Goal: Register for event/course

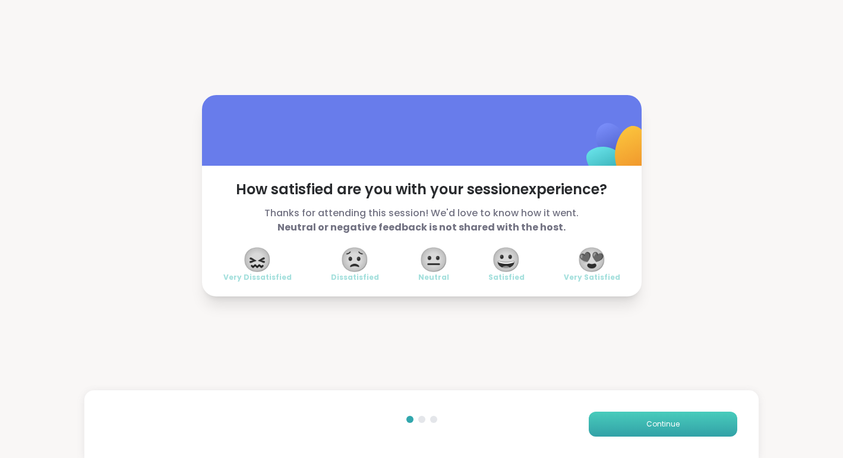
click at [663, 432] on button "Continue" at bounding box center [663, 424] width 149 height 25
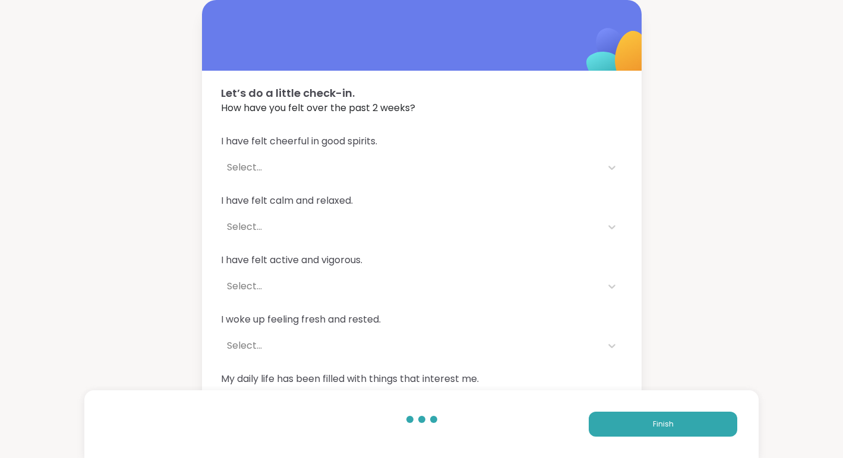
drag, startPoint x: 656, startPoint y: 428, endPoint x: 557, endPoint y: 457, distance: 102.7
click at [596, 458] on html "Let’s do a little check-in. How have you felt over the past 2 weeks? I have fel…" at bounding box center [421, 249] width 843 height 498
click at [589, 230] on div "Select..." at bounding box center [411, 227] width 368 height 14
click at [668, 431] on button "Finish" at bounding box center [663, 424] width 149 height 25
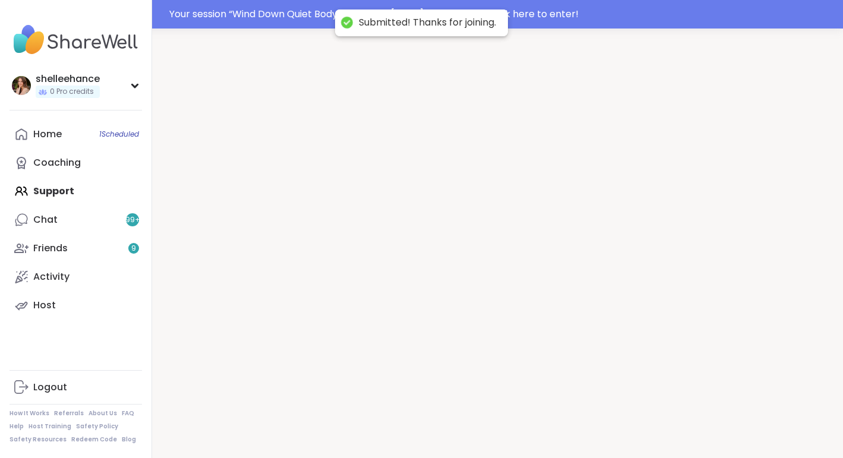
click at [668, 431] on div at bounding box center [497, 258] width 691 height 458
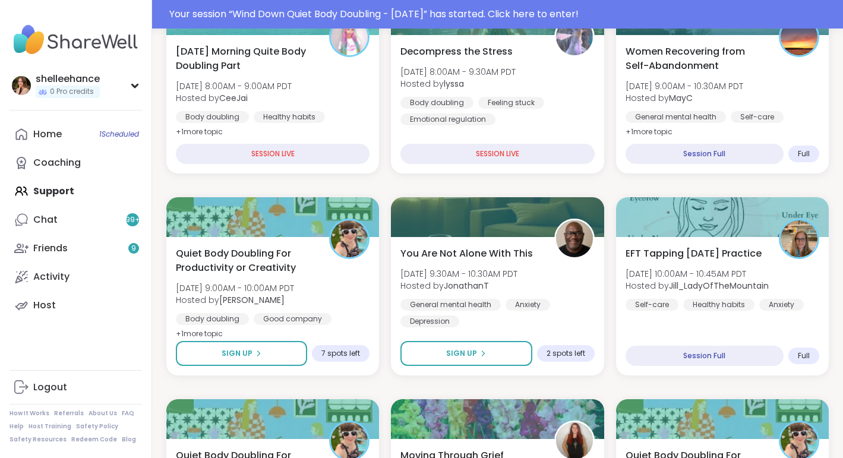
scroll to position [417, 0]
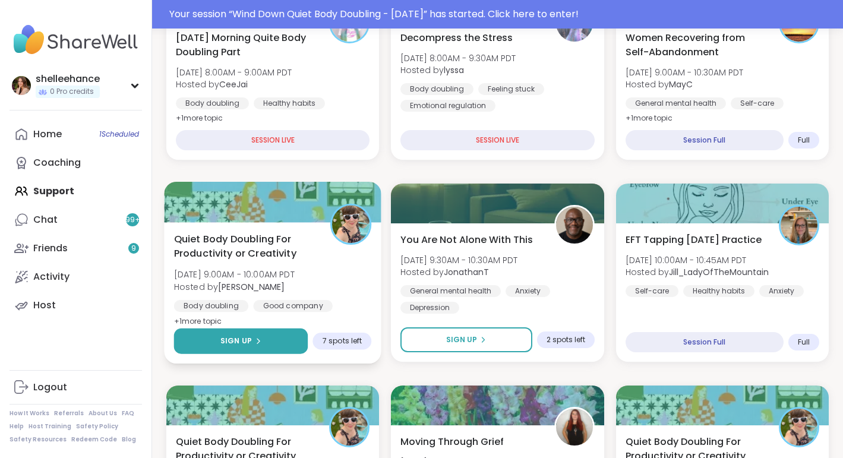
click at [194, 347] on button "Sign Up" at bounding box center [241, 342] width 134 height 26
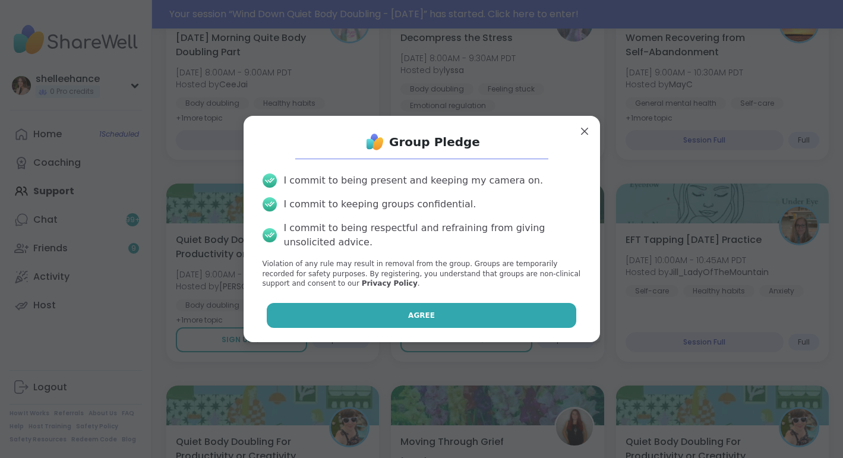
click at [332, 311] on button "Agree" at bounding box center [422, 315] width 310 height 25
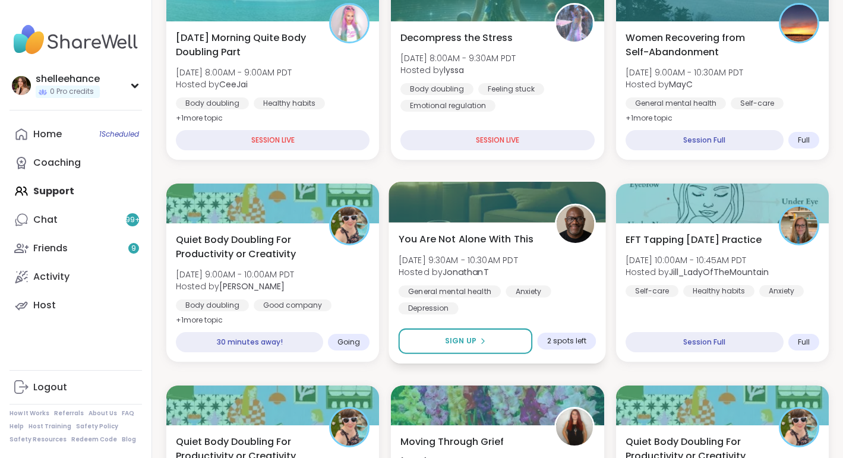
scroll to position [530, 0]
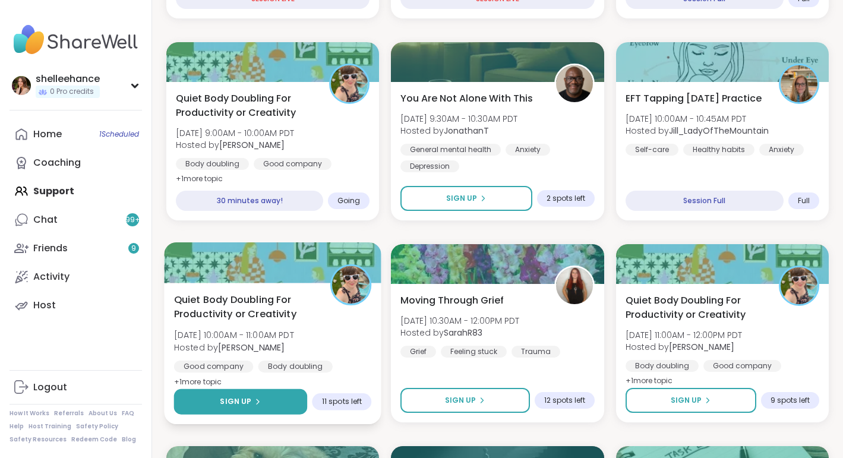
click at [183, 408] on button "Sign Up" at bounding box center [241, 402] width 134 height 26
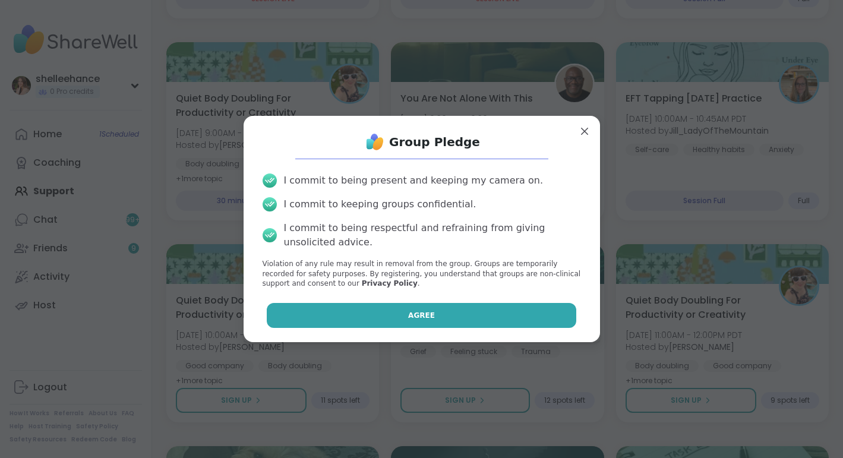
click at [374, 307] on button "Agree" at bounding box center [422, 315] width 310 height 25
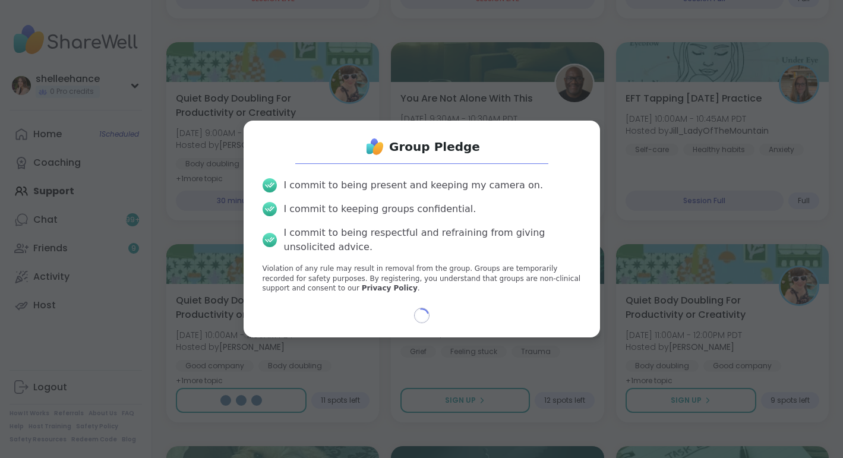
click at [374, 308] on div "Loading..." at bounding box center [422, 315] width 338 height 15
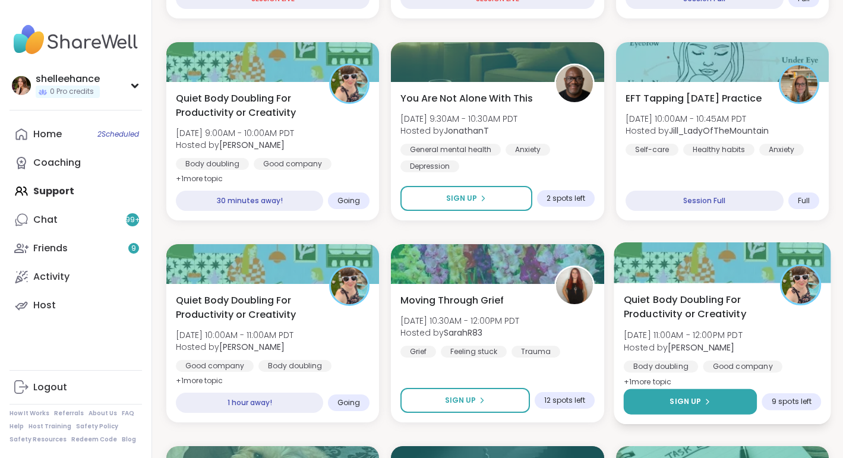
click at [680, 396] on span "Sign Up" at bounding box center [685, 401] width 31 height 11
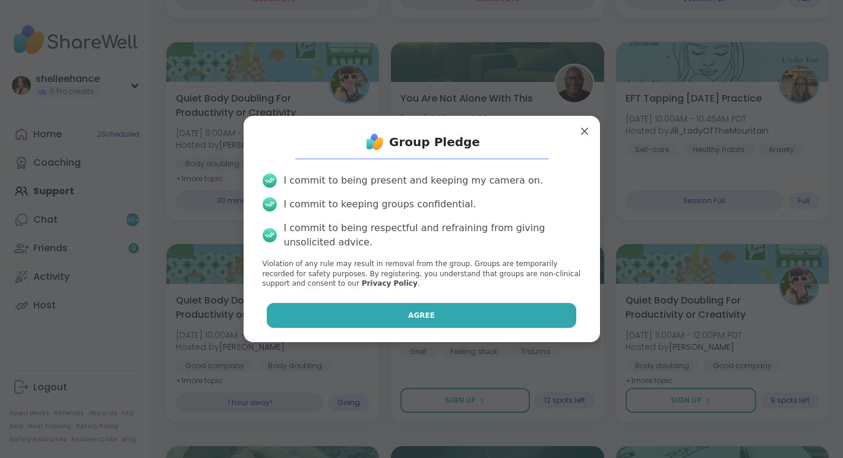
click at [368, 310] on button "Agree" at bounding box center [422, 315] width 310 height 25
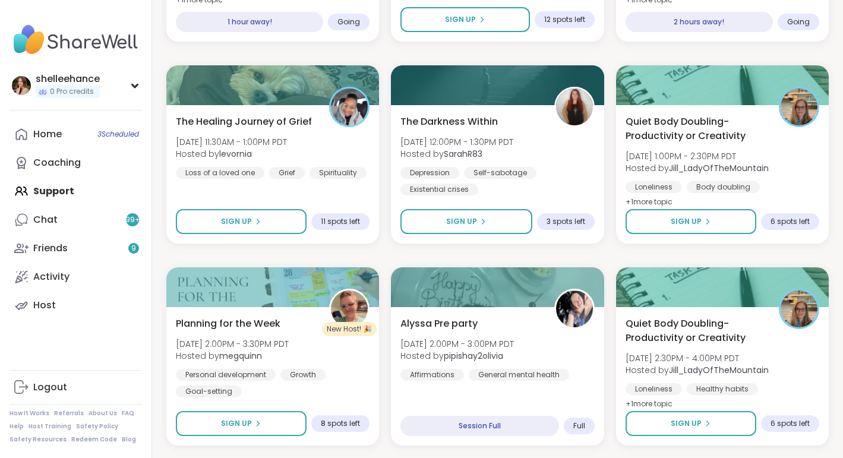
scroll to position [912, 0]
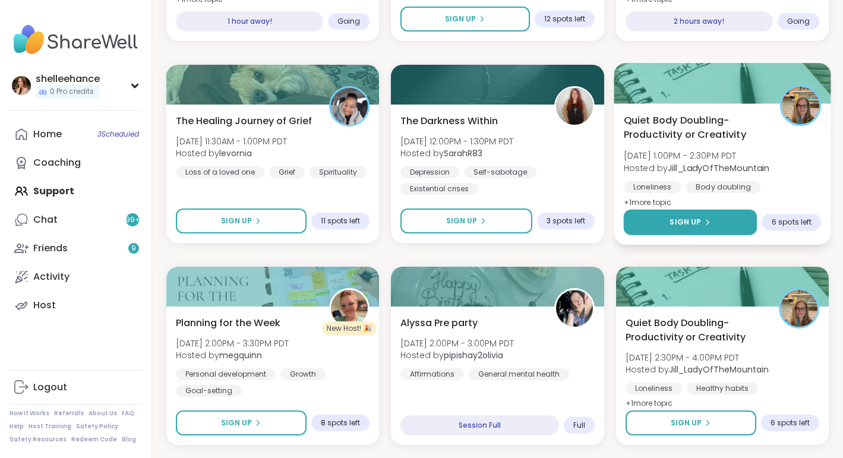
click at [646, 224] on button "Sign Up" at bounding box center [690, 223] width 134 height 26
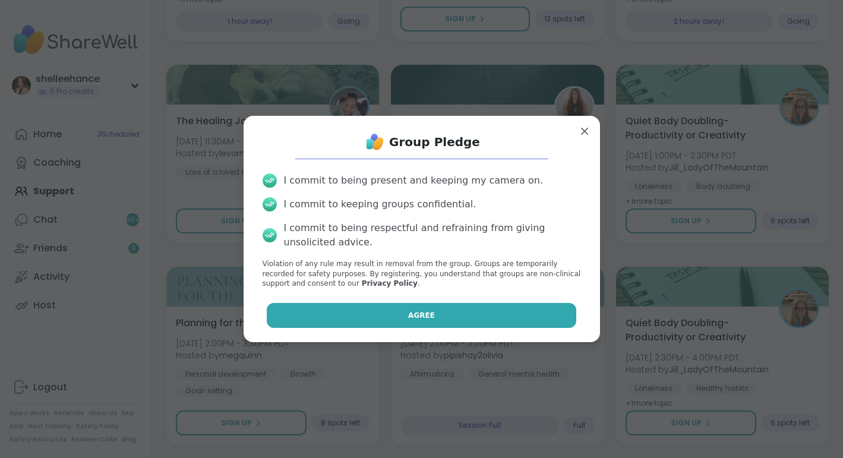
click at [376, 318] on button "Agree" at bounding box center [422, 315] width 310 height 25
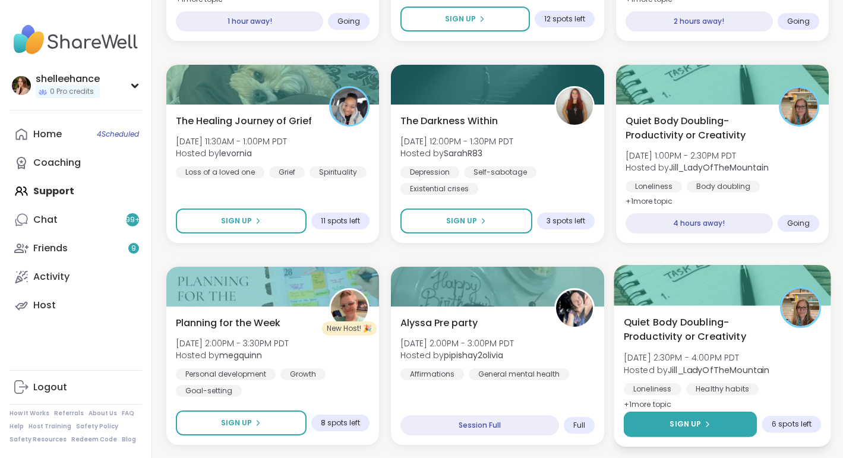
click at [637, 421] on button "Sign Up" at bounding box center [690, 425] width 134 height 26
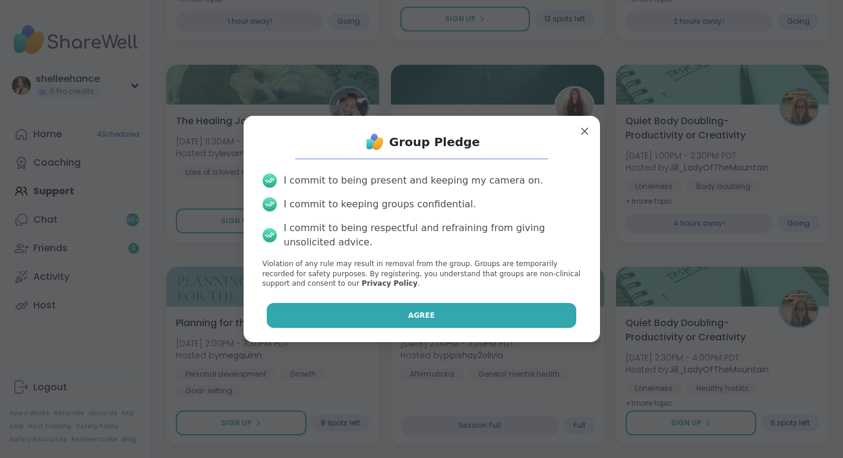
click at [324, 321] on button "Agree" at bounding box center [422, 315] width 310 height 25
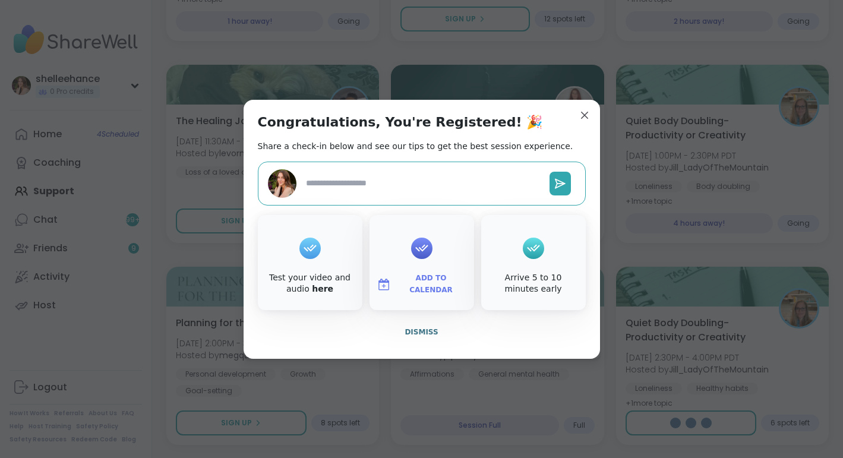
type textarea "*"
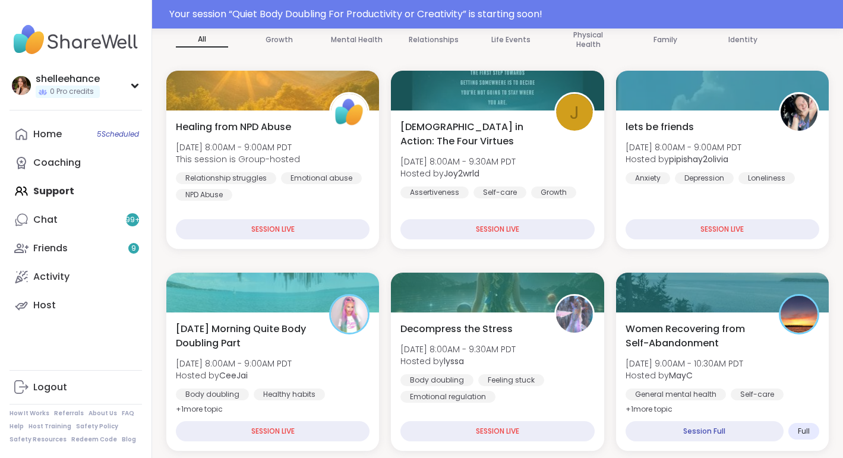
scroll to position [0, 0]
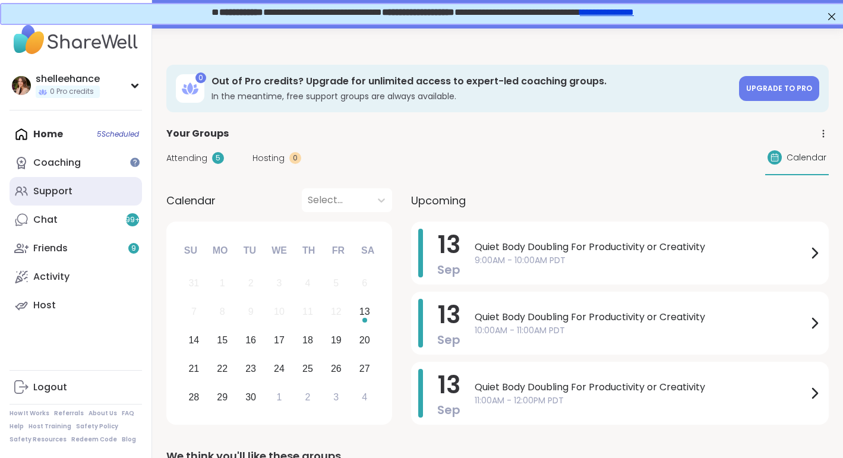
click at [97, 181] on link "Support" at bounding box center [76, 191] width 133 height 29
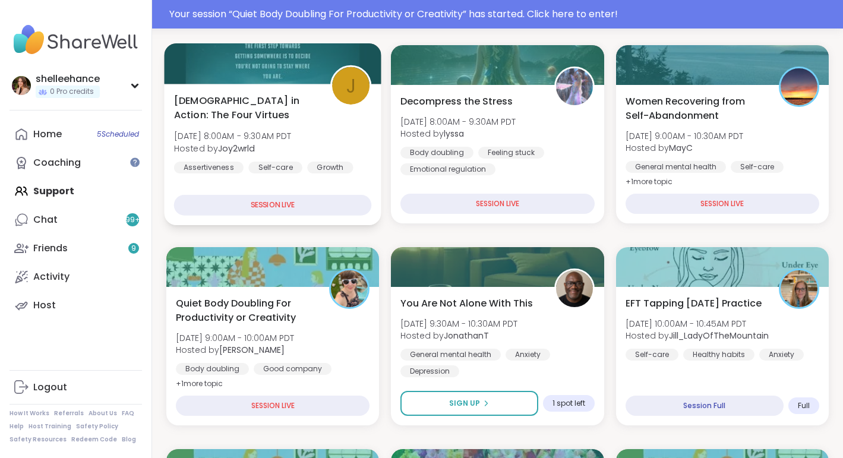
scroll to position [198, 0]
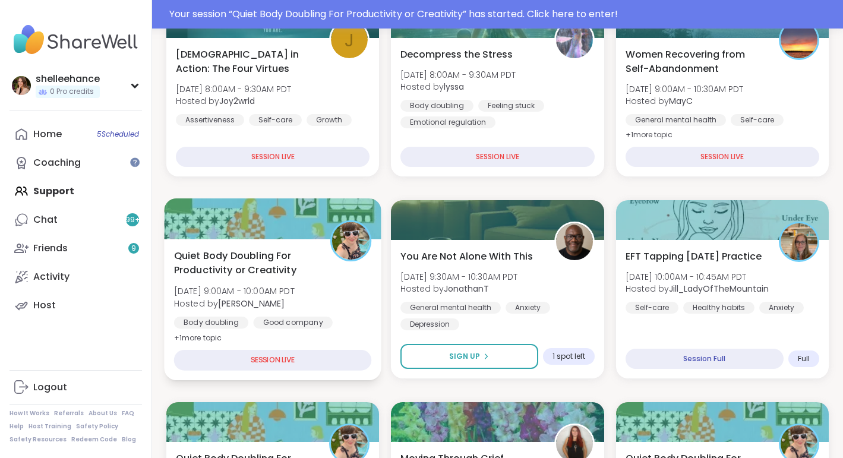
click at [363, 331] on div "Quiet Body Doubling For Productivity or Creativity Sat, Sep 13 | 9:00AM - 10:00…" at bounding box center [272, 309] width 217 height 141
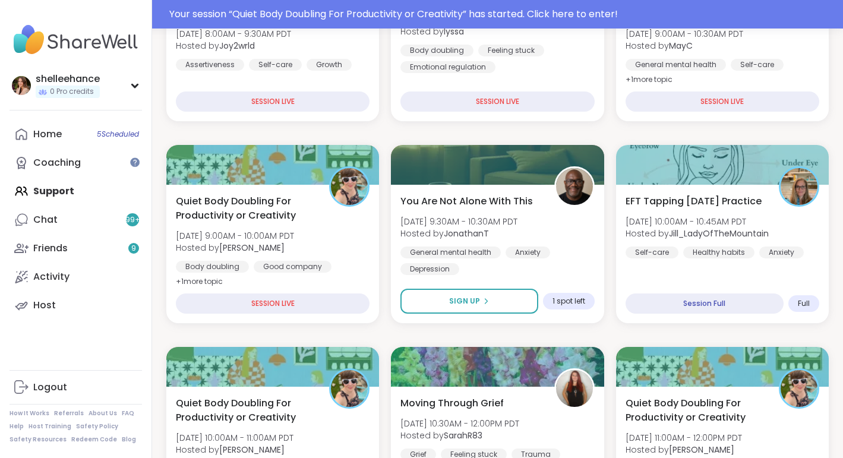
scroll to position [259, 0]
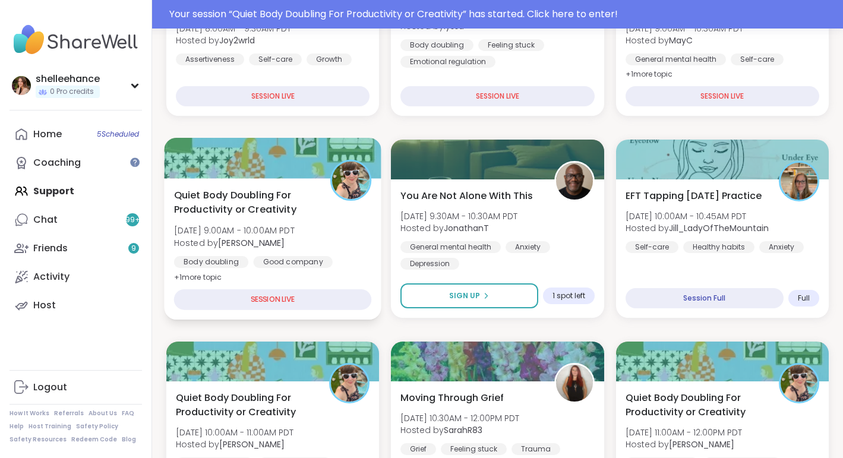
click at [338, 264] on div "Body doubling Good company Goal-setting" at bounding box center [273, 270] width 198 height 29
click at [359, 257] on div "Body doubling Good company Goal-setting" at bounding box center [273, 270] width 198 height 29
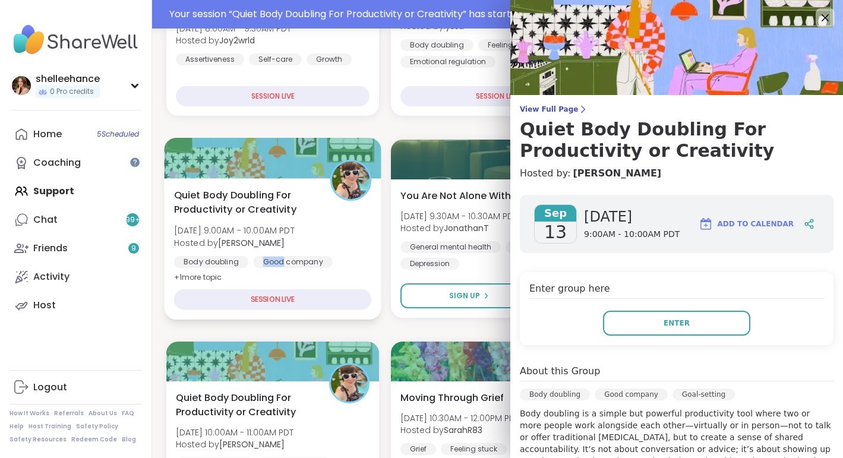
click at [359, 257] on div "Body doubling Good company Goal-setting" at bounding box center [273, 270] width 198 height 29
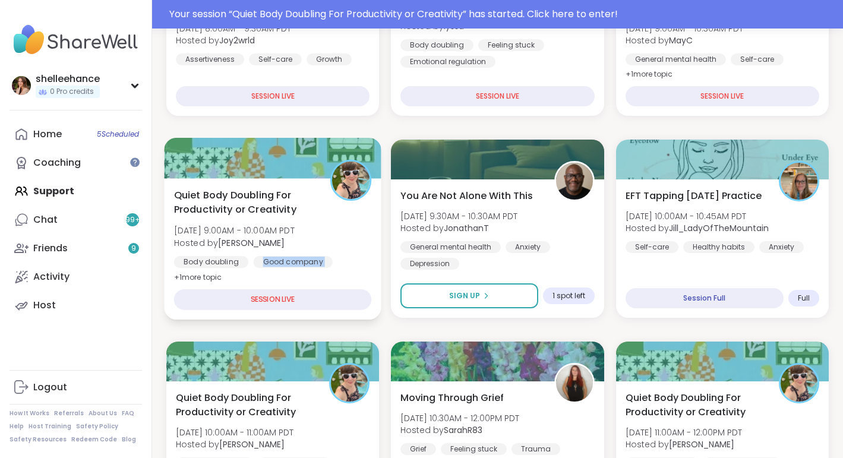
click at [359, 257] on div "Body doubling Good company Goal-setting" at bounding box center [273, 270] width 198 height 29
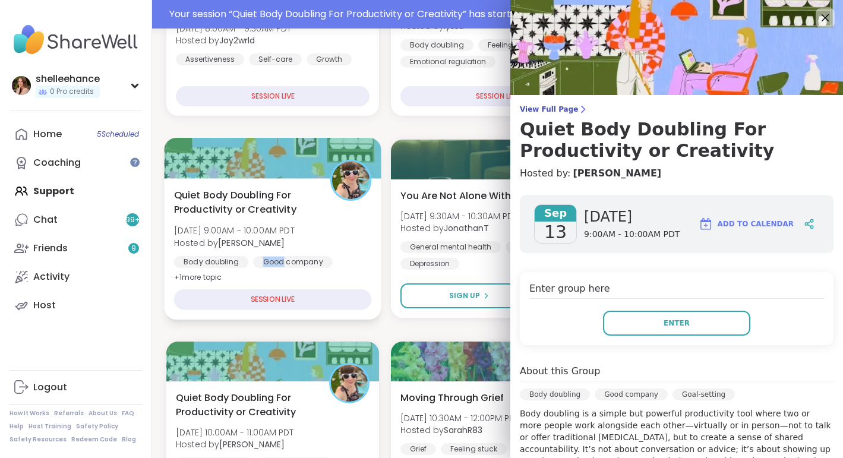
click at [359, 257] on div "Body doubling Good company Goal-setting" at bounding box center [273, 270] width 198 height 29
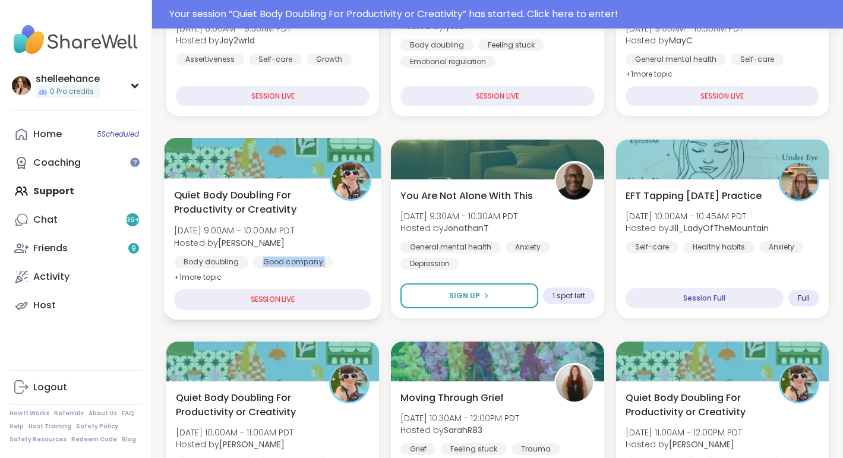
click at [359, 257] on div "Body doubling Good company Goal-setting" at bounding box center [273, 270] width 198 height 29
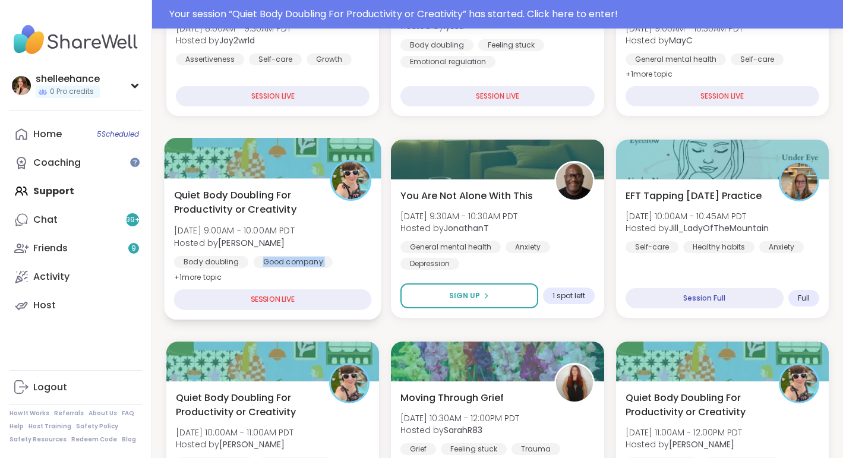
click at [359, 257] on div "Body doubling Good company Goal-setting" at bounding box center [273, 270] width 198 height 29
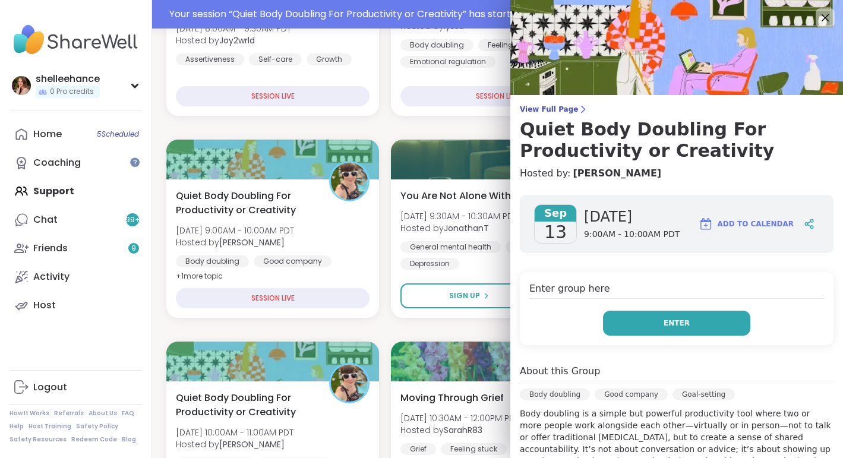
click at [635, 324] on button "Enter" at bounding box center [676, 323] width 147 height 25
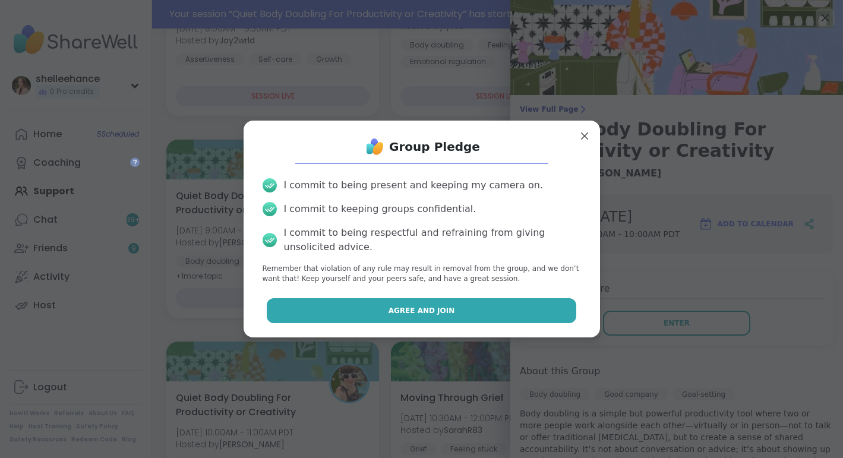
click at [358, 305] on button "Agree and Join" at bounding box center [422, 310] width 310 height 25
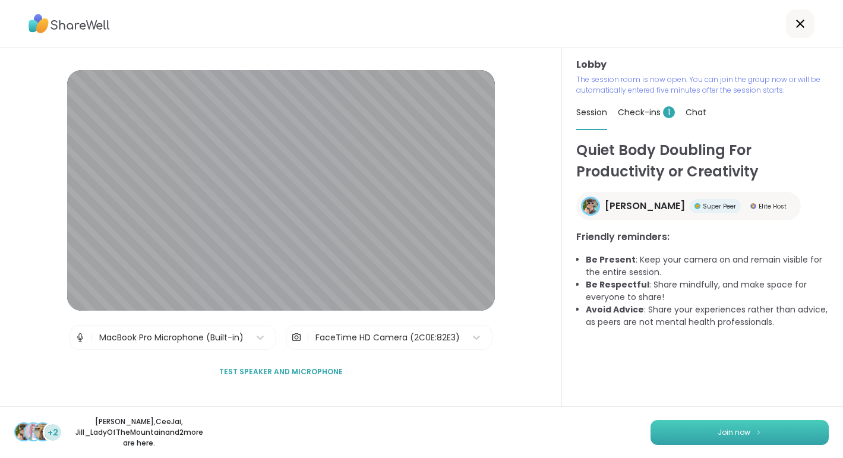
click at [730, 437] on span "Join now" at bounding box center [734, 432] width 33 height 11
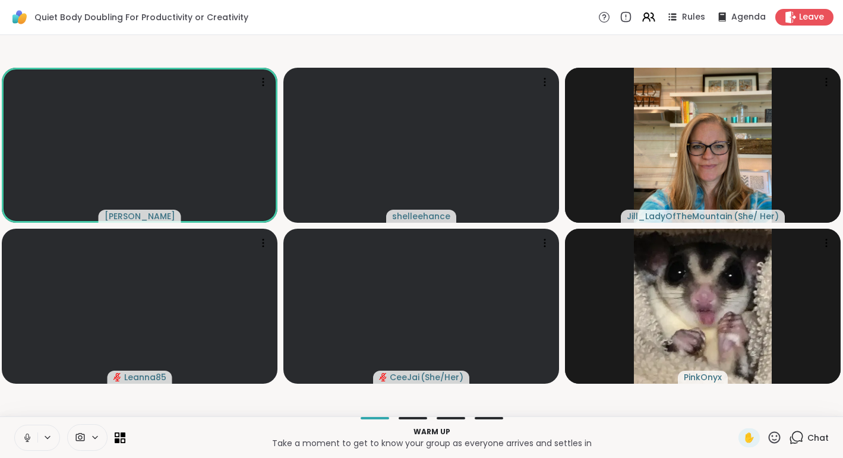
click at [23, 441] on icon at bounding box center [27, 438] width 11 height 11
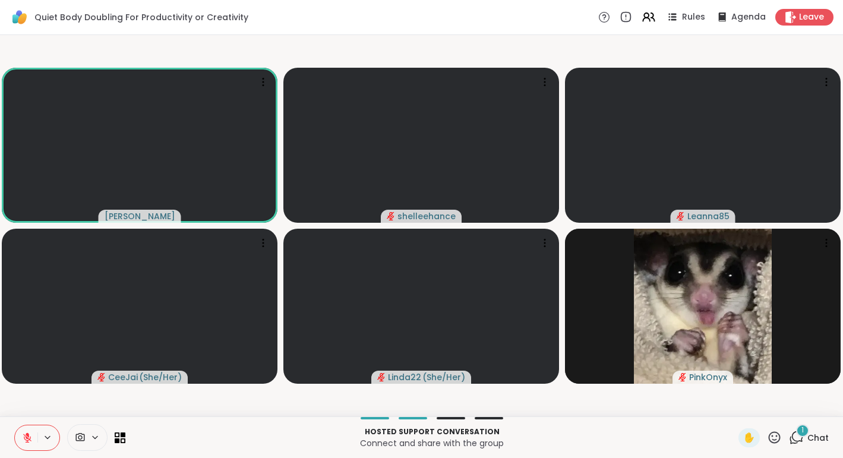
click at [825, 439] on span "Chat" at bounding box center [818, 438] width 21 height 12
